Goal: Information Seeking & Learning: Understand process/instructions

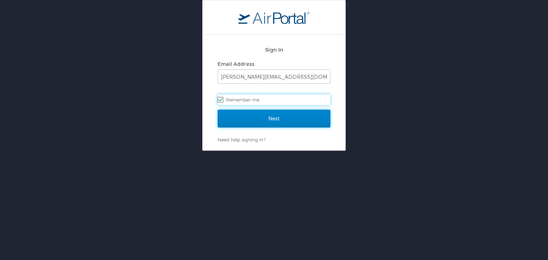
click at [282, 122] on input "Next" at bounding box center [274, 119] width 113 height 18
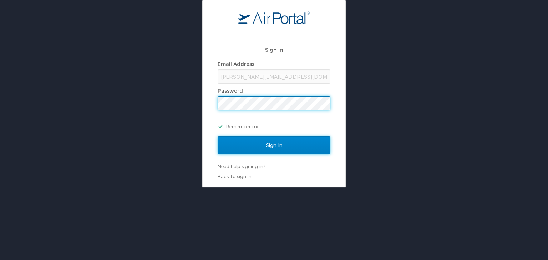
click at [275, 144] on input "Sign In" at bounding box center [274, 146] width 113 height 18
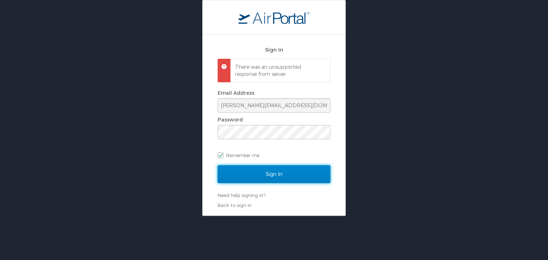
click at [267, 179] on input "Sign In" at bounding box center [274, 174] width 113 height 18
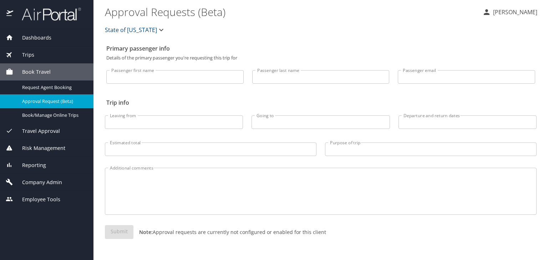
click at [40, 181] on span "Company Admin" at bounding box center [37, 183] width 49 height 8
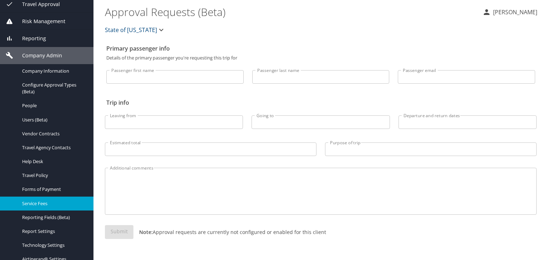
scroll to position [107, 0]
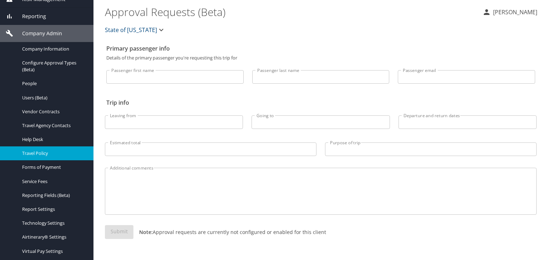
click at [42, 154] on span "Travel Policy" at bounding box center [53, 153] width 63 height 7
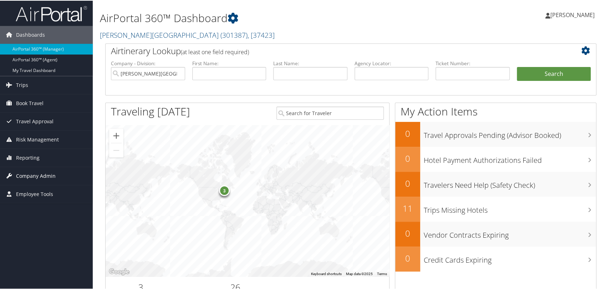
click at [29, 176] on span "Company Admin" at bounding box center [36, 176] width 40 height 18
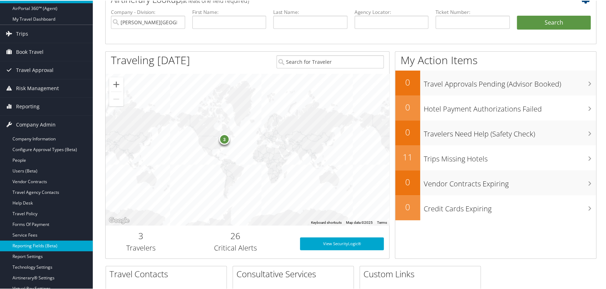
scroll to position [79, 0]
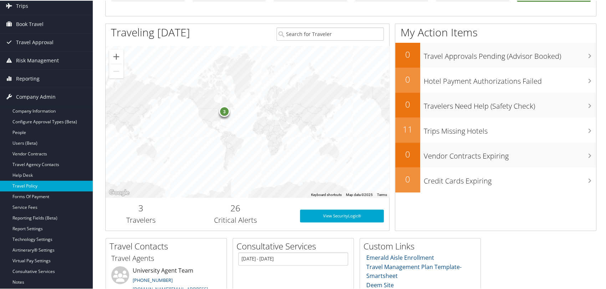
click at [33, 184] on link "Travel Policy" at bounding box center [46, 185] width 93 height 11
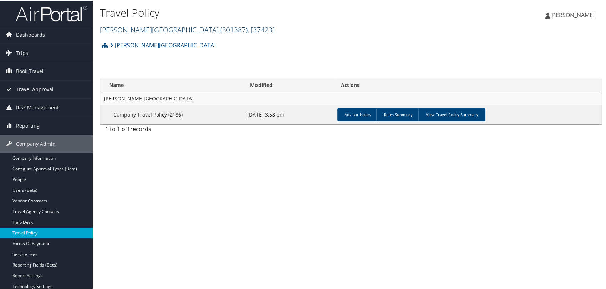
click at [141, 27] on link "[PERSON_NAME][GEOGRAPHIC_DATA] ( 301387 ) , [ 37423 ]" at bounding box center [187, 29] width 175 height 10
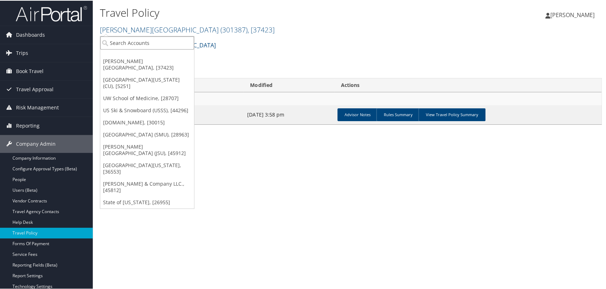
click at [140, 46] on input "search" at bounding box center [147, 42] width 94 height 13
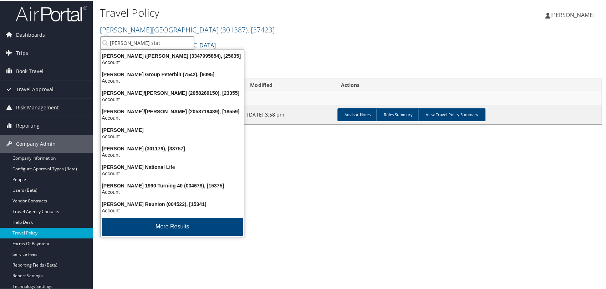
type input "jackson state"
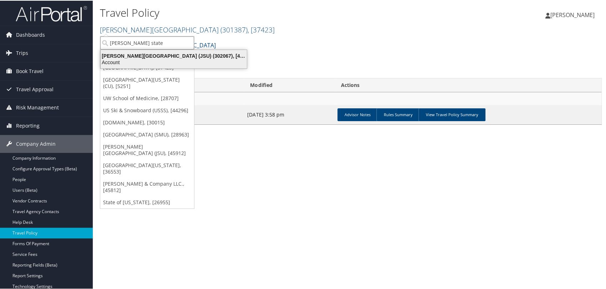
click at [157, 55] on div "Jackson State University (JSU) (302067), [45912]" at bounding box center [173, 55] width 155 height 6
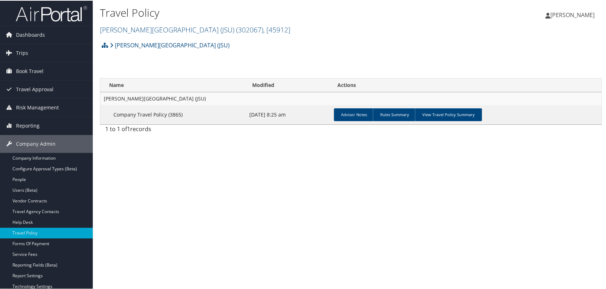
click at [371, 207] on div "Travel Policy [PERSON_NAME][GEOGRAPHIC_DATA] (JSU) ( 302067 ) , [ 45912 ] [PERS…" at bounding box center [351, 144] width 516 height 289
click at [449, 118] on link "View Travel Policy Summary" at bounding box center [448, 114] width 67 height 13
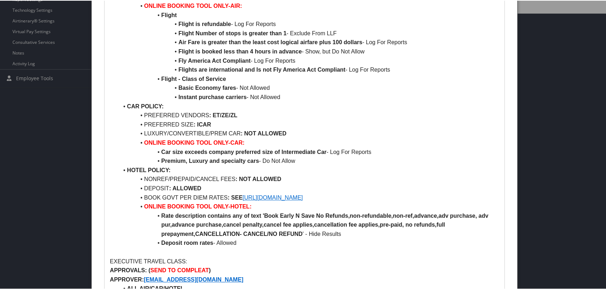
scroll to position [277, 0]
click at [310, 199] on li "BOOK GOVT PER DIEM RATES : SEE [URL][DOMAIN_NAME]" at bounding box center [308, 196] width 380 height 9
click at [303, 194] on link "[URL][DOMAIN_NAME]" at bounding box center [272, 196] width 60 height 6
